Goal: Transaction & Acquisition: Book appointment/travel/reservation

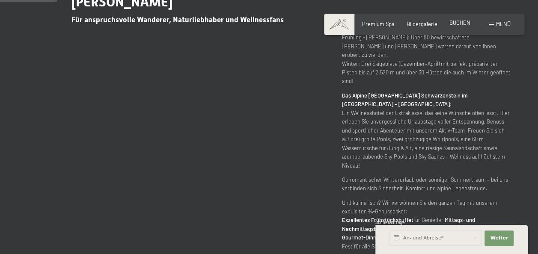
click at [458, 23] on span "BUCHEN" at bounding box center [460, 22] width 21 height 7
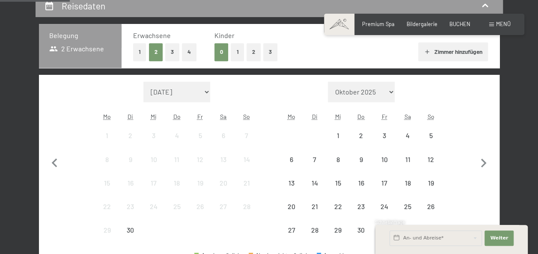
scroll to position [171, 0]
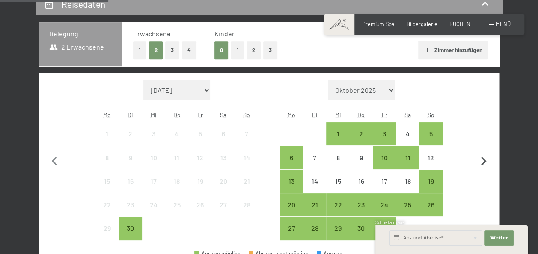
click at [486, 161] on icon "button" at bounding box center [484, 162] width 18 height 18
select select "2025-10-01"
select select "2025-11-01"
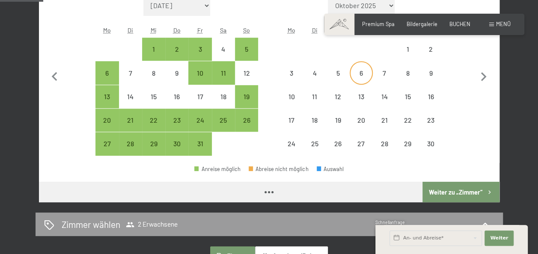
scroll to position [257, 0]
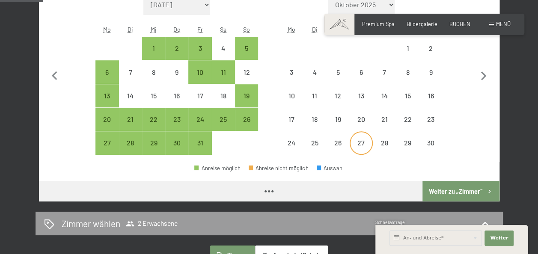
select select "2025-10-01"
select select "2025-11-01"
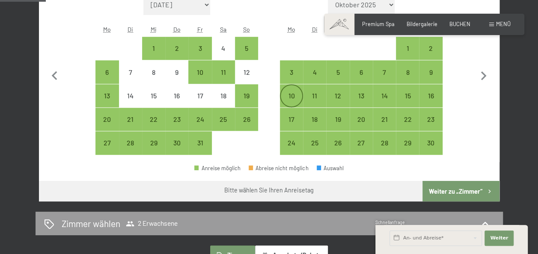
click at [294, 98] on div "10" at bounding box center [291, 102] width 21 height 21
select select "2025-10-01"
select select "2025-11-01"
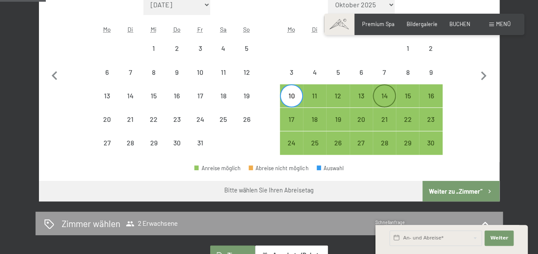
click at [386, 98] on div "14" at bounding box center [384, 102] width 21 height 21
select select "2025-10-01"
select select "2025-11-01"
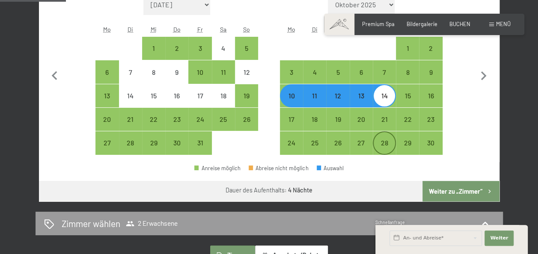
scroll to position [300, 0]
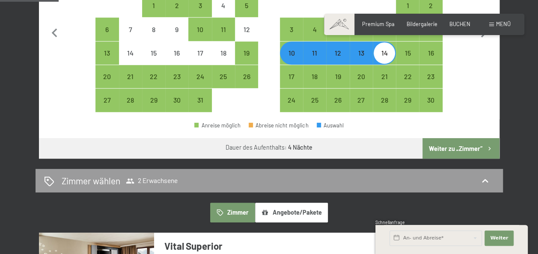
click at [465, 154] on button "Weiter zu „Zimmer“" at bounding box center [461, 148] width 77 height 21
select select "2025-10-01"
select select "2025-11-01"
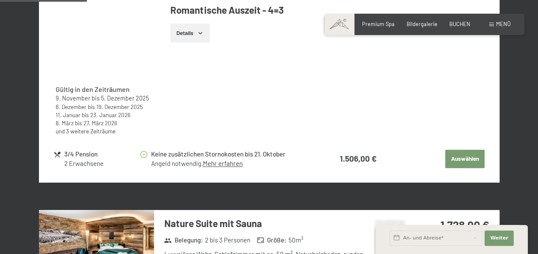
scroll to position [421, 0]
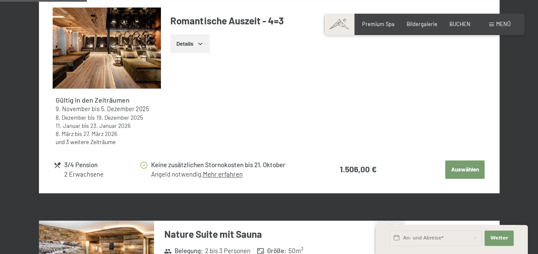
click at [264, 54] on div "Romantische Auszeit - 4=3 Details" at bounding box center [323, 33] width 325 height 53
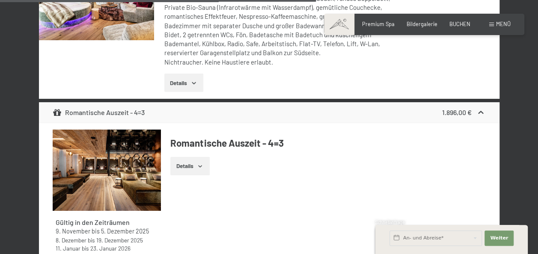
scroll to position [1534, 0]
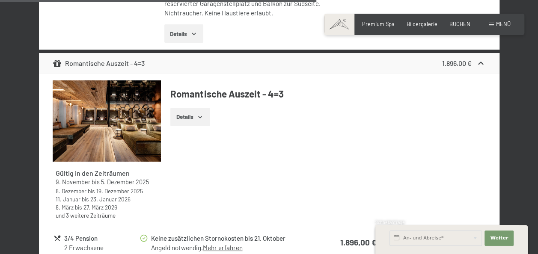
click at [138, 135] on img at bounding box center [107, 121] width 108 height 81
click at [0, 0] on div at bounding box center [0, 0] width 0 height 0
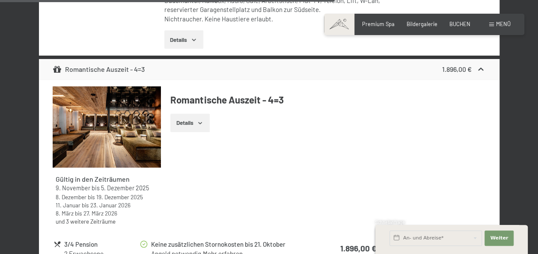
scroll to position [1405, 0]
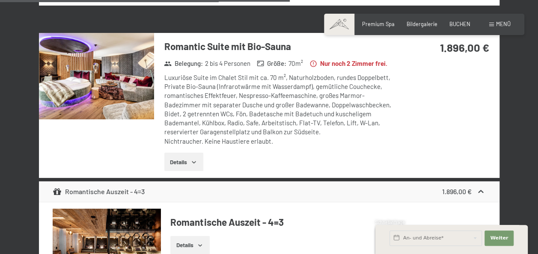
click at [109, 93] on img at bounding box center [96, 76] width 115 height 87
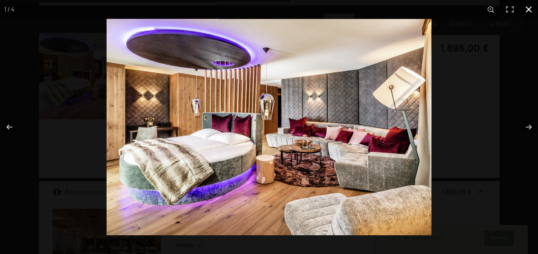
click at [63, 139] on div at bounding box center [269, 127] width 538 height 254
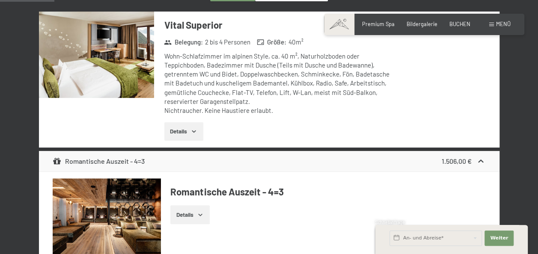
scroll to position [378, 0]
